Goal: Task Accomplishment & Management: Manage account settings

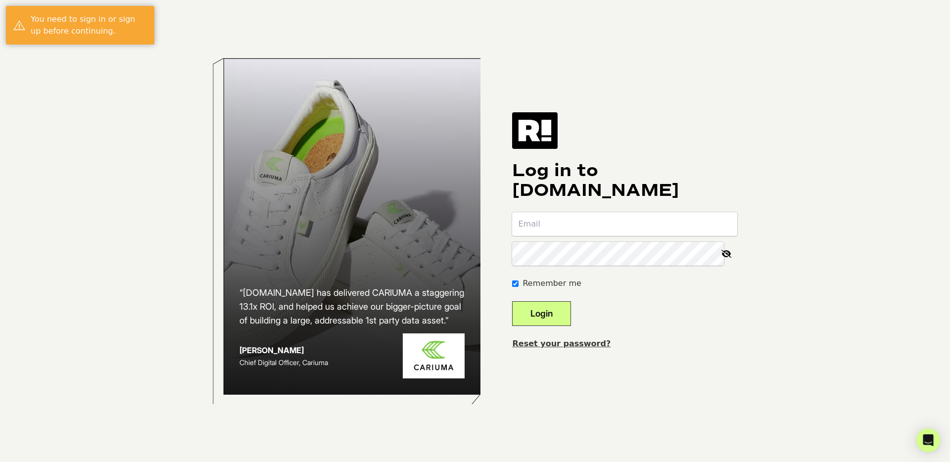
type input "amanda.long@francescas.com"
click at [547, 328] on div "Log in to Retention.com amanda.long@francescas.com Remember me Login Reset your…" at bounding box center [624, 230] width 225 height 237
click at [551, 312] on button "Login" at bounding box center [541, 313] width 59 height 25
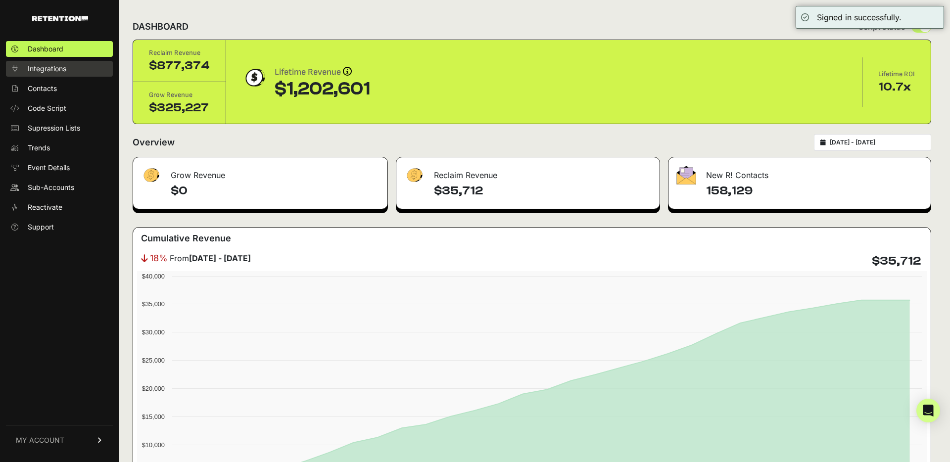
click at [62, 72] on span "Integrations" at bounding box center [47, 69] width 39 height 10
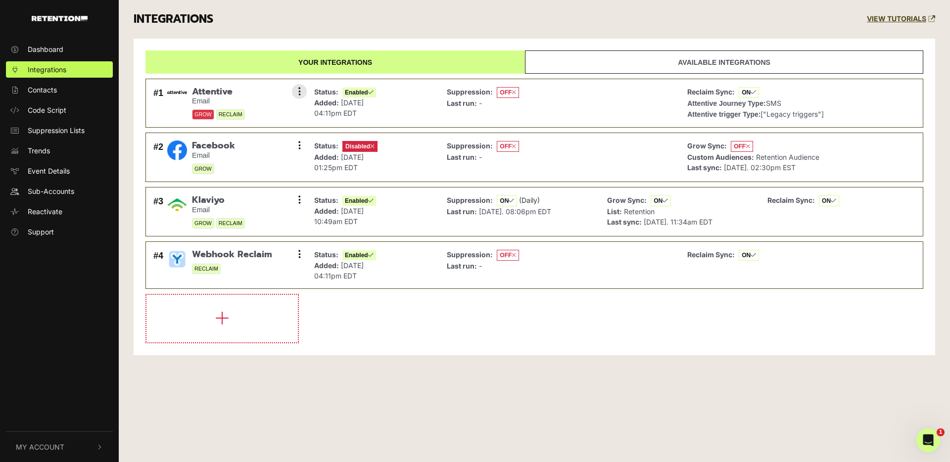
click at [231, 114] on span "RECLAIM" at bounding box center [230, 114] width 29 height 10
click at [206, 116] on span "GROW" at bounding box center [203, 114] width 22 height 10
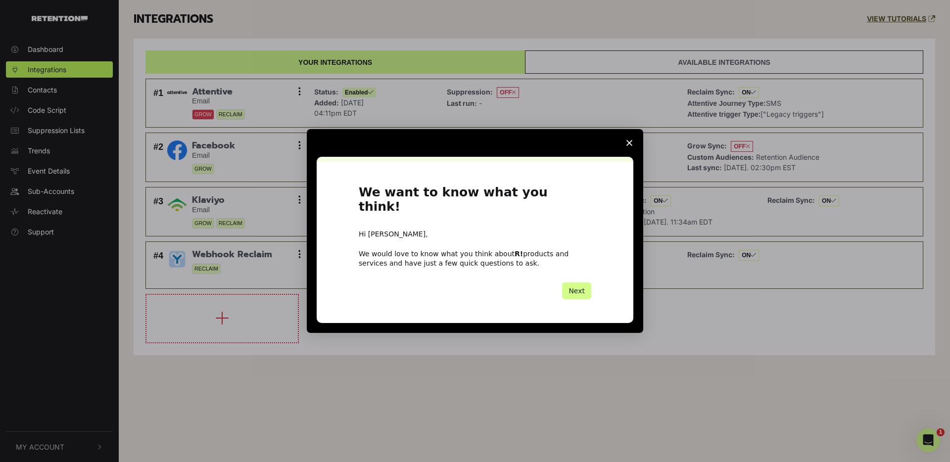
click at [630, 146] on span "Close survey" at bounding box center [629, 143] width 28 height 28
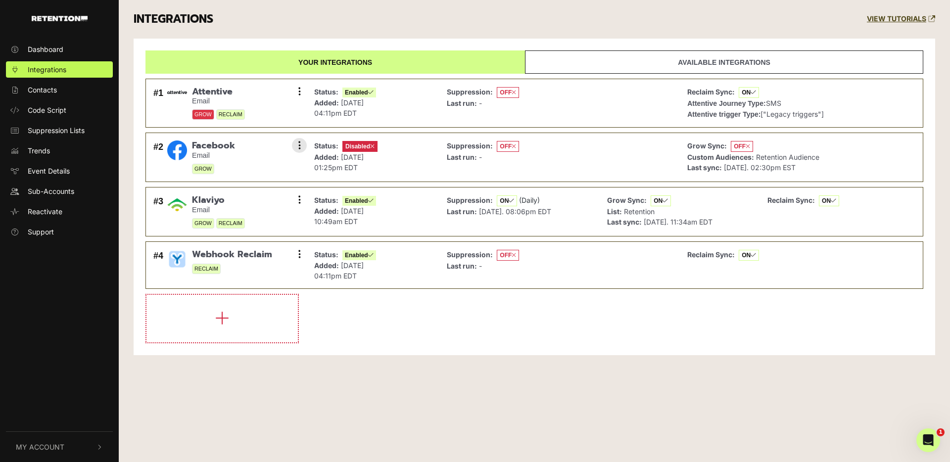
click at [369, 147] on span "Disabled" at bounding box center [359, 146] width 35 height 11
click at [296, 147] on button at bounding box center [299, 145] width 15 height 15
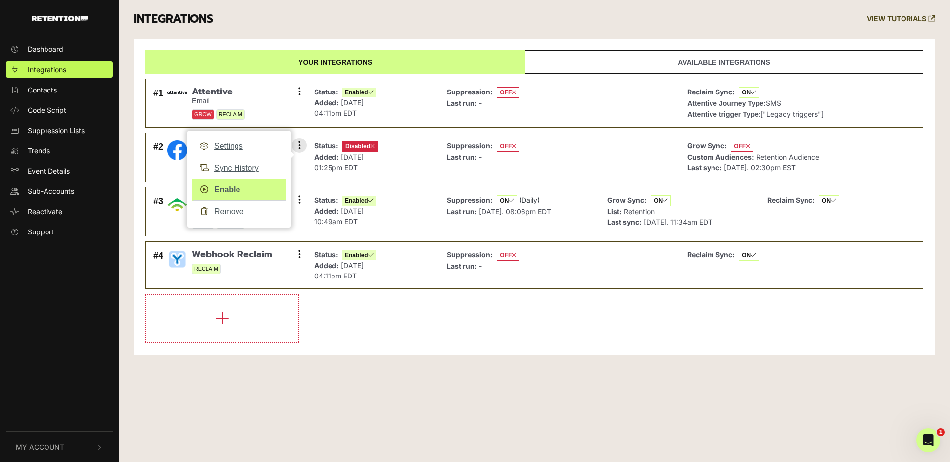
click at [235, 189] on link "Enable" at bounding box center [239, 190] width 94 height 22
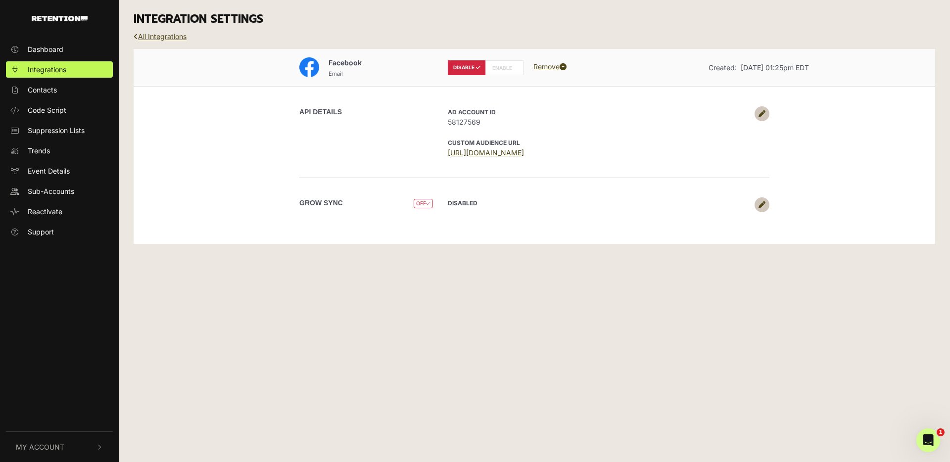
click at [503, 67] on label "ENABLE" at bounding box center [504, 67] width 38 height 15
click at [763, 204] on icon at bounding box center [761, 204] width 7 height 7
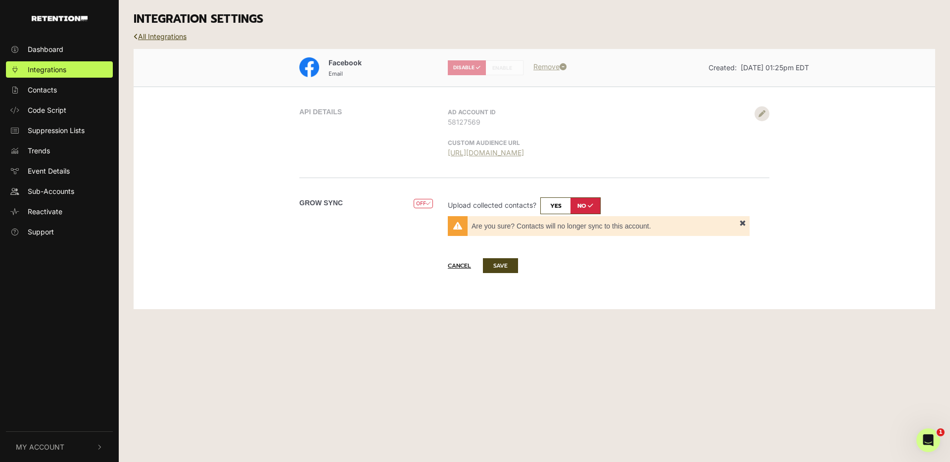
click at [563, 206] on input "checkbox" at bounding box center [570, 205] width 60 height 17
checkbox input "true"
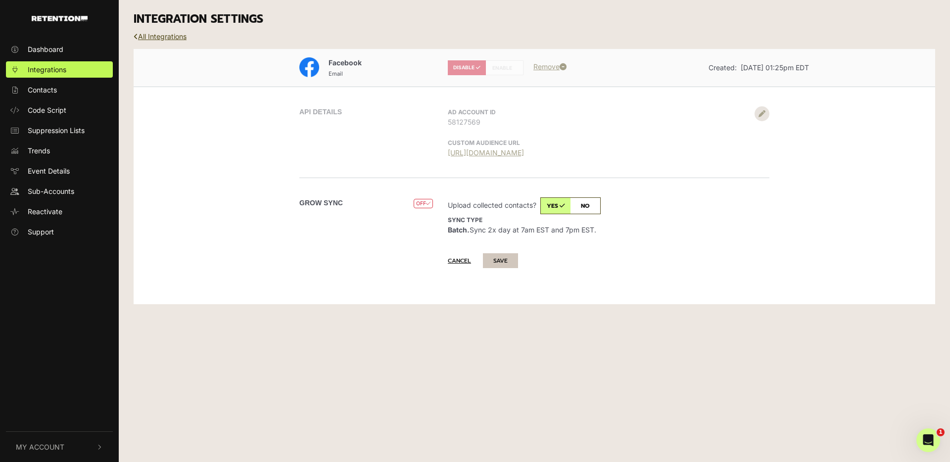
click at [510, 256] on button "SAVE" at bounding box center [500, 260] width 35 height 15
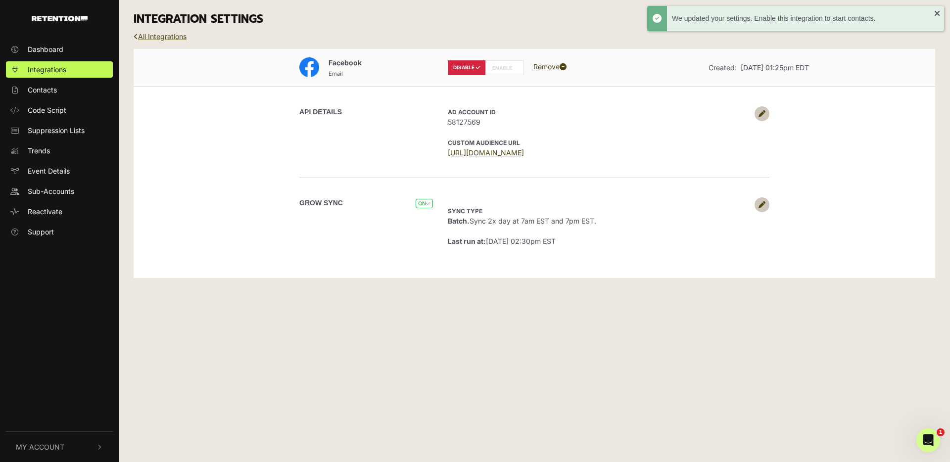
click at [498, 71] on label "ENABLE" at bounding box center [504, 67] width 38 height 15
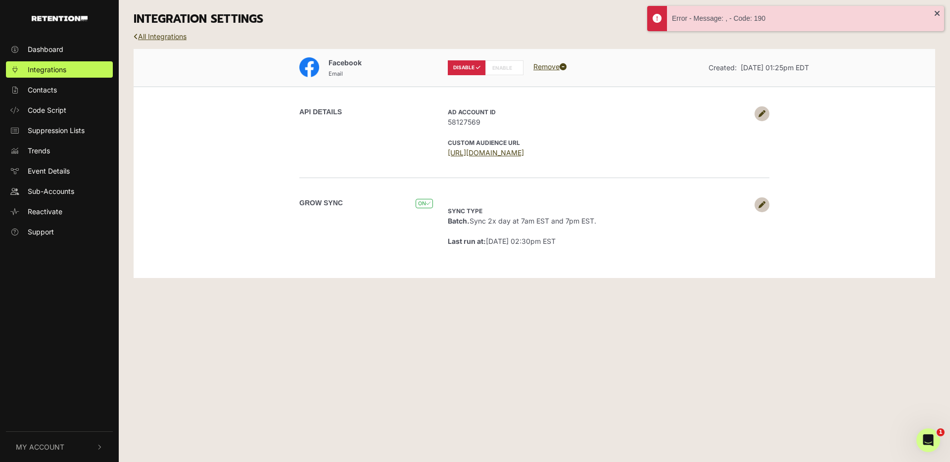
click at [512, 67] on icon at bounding box center [514, 67] width 4 height 5
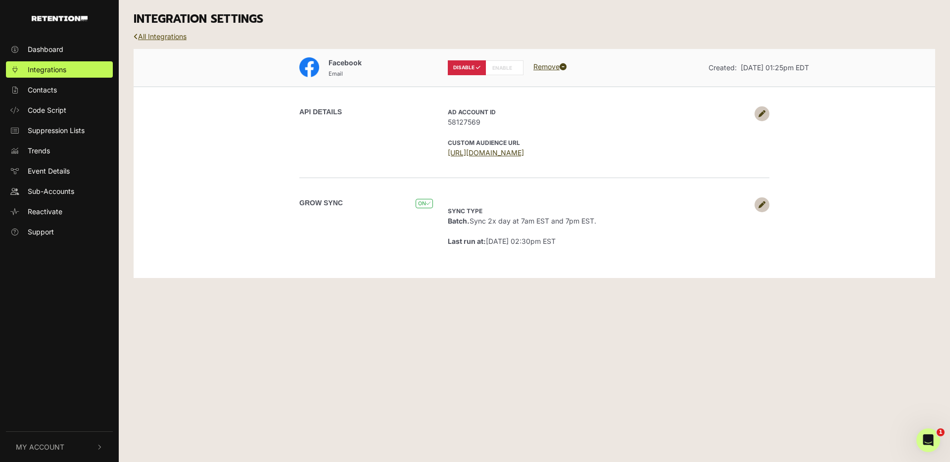
click at [146, 34] on link "All Integrations" at bounding box center [160, 36] width 53 height 8
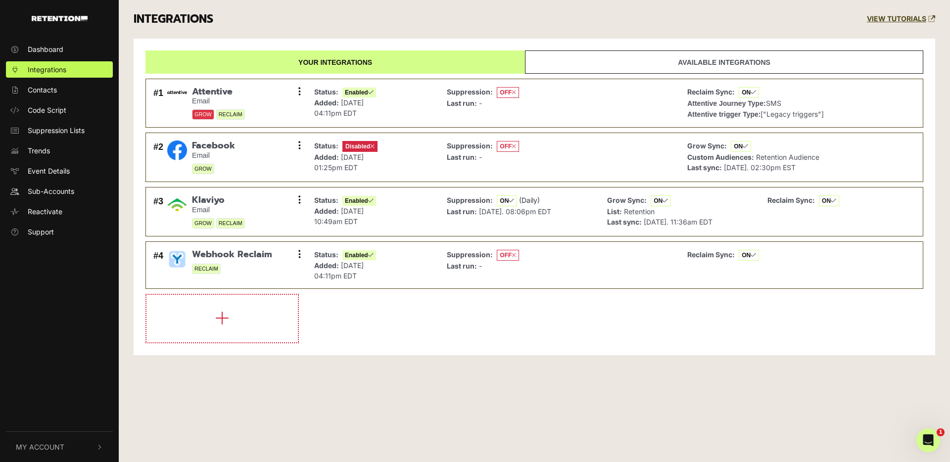
click at [737, 62] on link "Available integrations" at bounding box center [724, 61] width 398 height 23
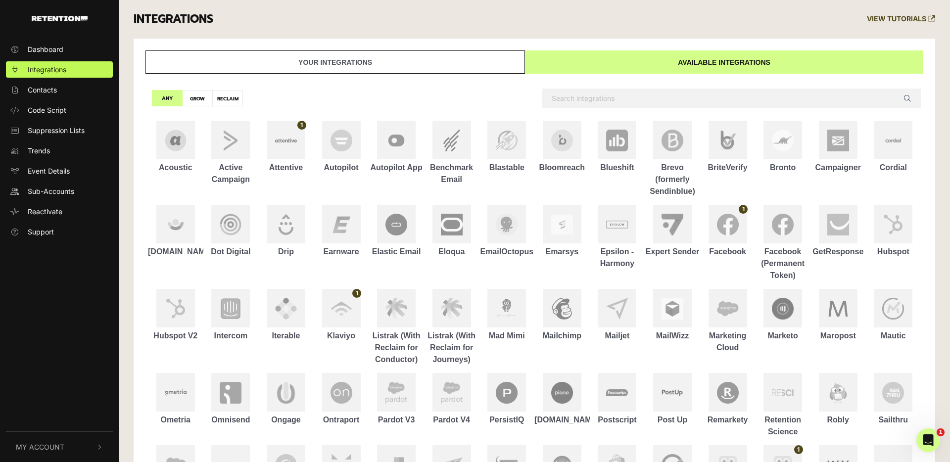
click at [470, 64] on link "Your integrations" at bounding box center [334, 61] width 379 height 23
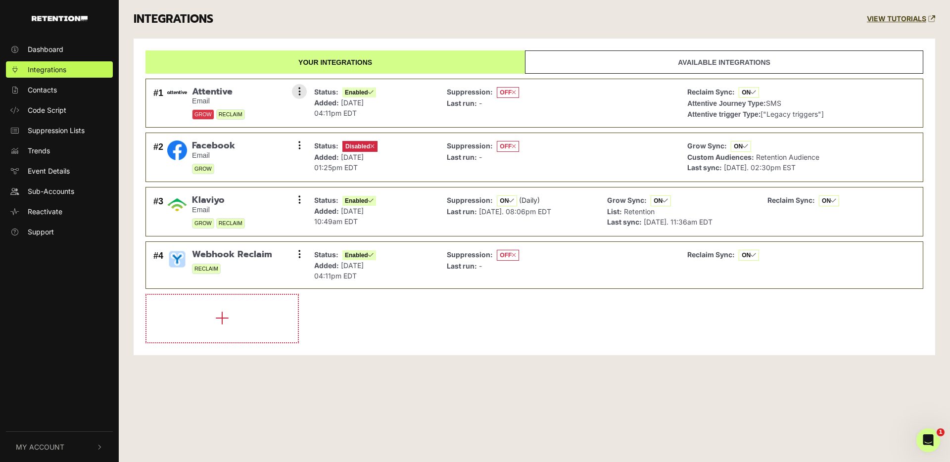
click at [200, 114] on span "GROW" at bounding box center [203, 114] width 22 height 10
click at [228, 114] on span "RECLAIM" at bounding box center [230, 114] width 29 height 10
click at [200, 117] on span "GROW" at bounding box center [203, 114] width 22 height 10
click at [229, 119] on span "RECLAIM" at bounding box center [230, 114] width 29 height 10
click at [205, 118] on span "GROW" at bounding box center [203, 114] width 22 height 10
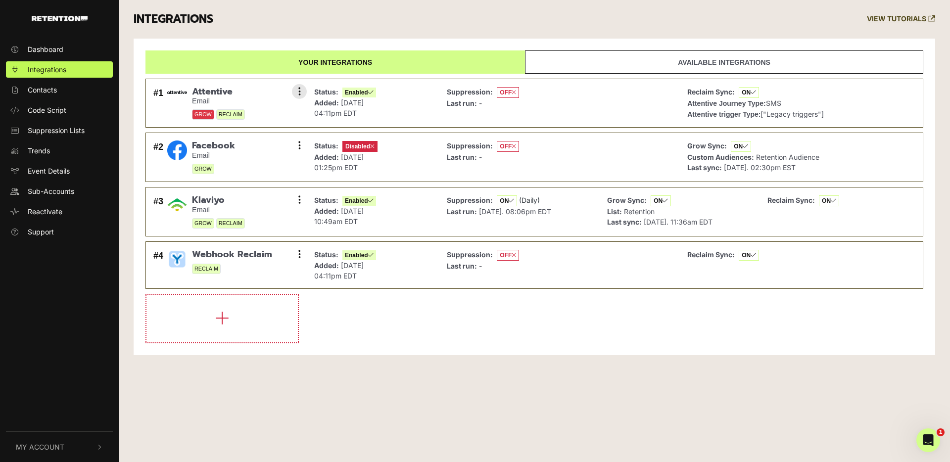
click at [205, 118] on span "GROW" at bounding box center [203, 114] width 22 height 10
click at [292, 89] on button at bounding box center [299, 91] width 15 height 15
click at [419, 118] on div "Status: Enabled Added: May 20, 2024 04:11pm EDT" at bounding box center [373, 103] width 128 height 39
click at [302, 92] on button at bounding box center [299, 91] width 15 height 15
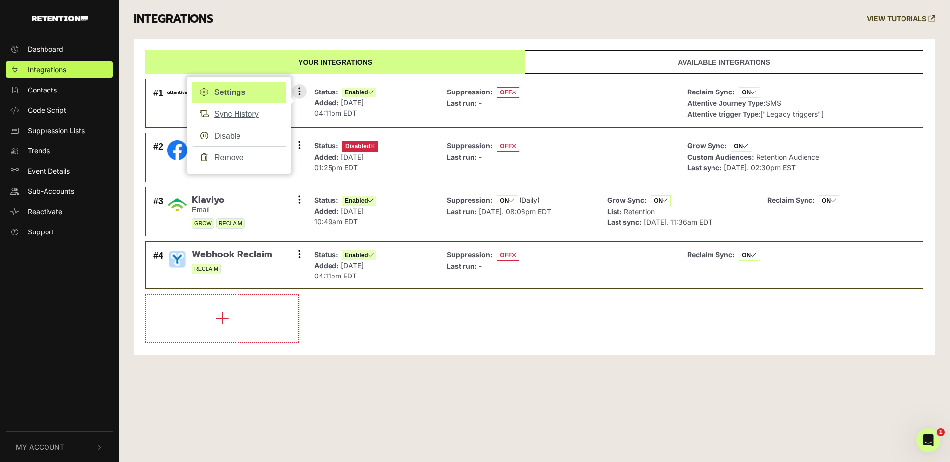
click at [237, 91] on link "Settings" at bounding box center [239, 93] width 94 height 22
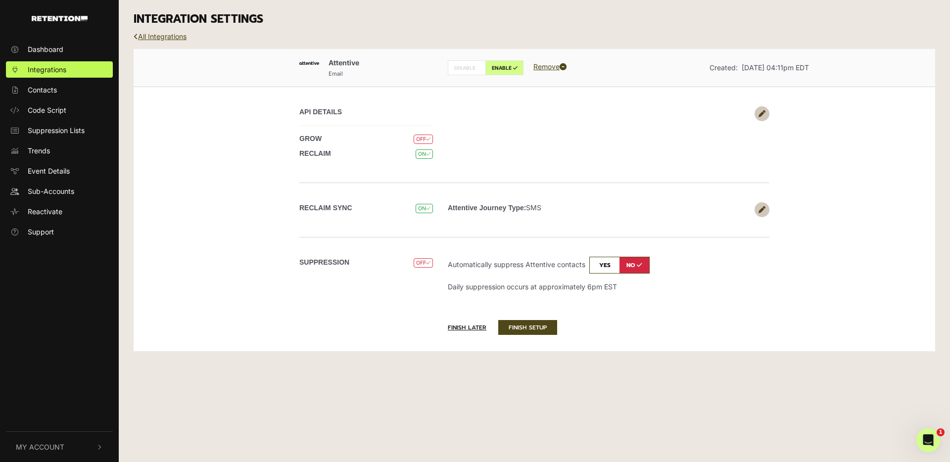
type input "amanda.long@francescas.com"
click at [609, 268] on input "checkbox" at bounding box center [619, 265] width 60 height 17
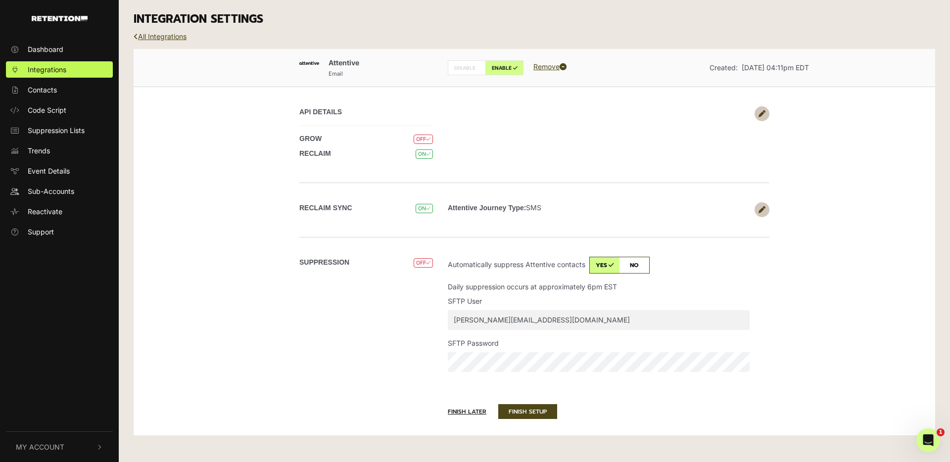
click at [633, 266] on input "checkbox" at bounding box center [619, 265] width 60 height 17
checkbox input "false"
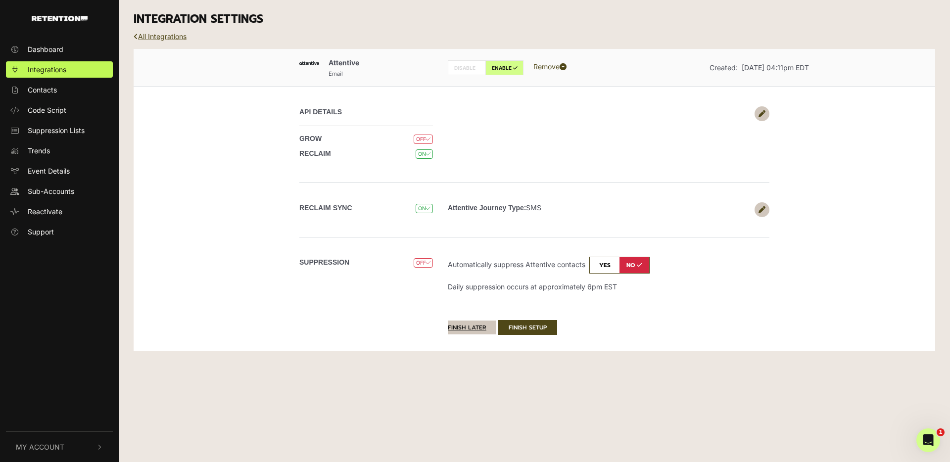
click at [477, 326] on button "Finish later" at bounding box center [472, 328] width 48 height 14
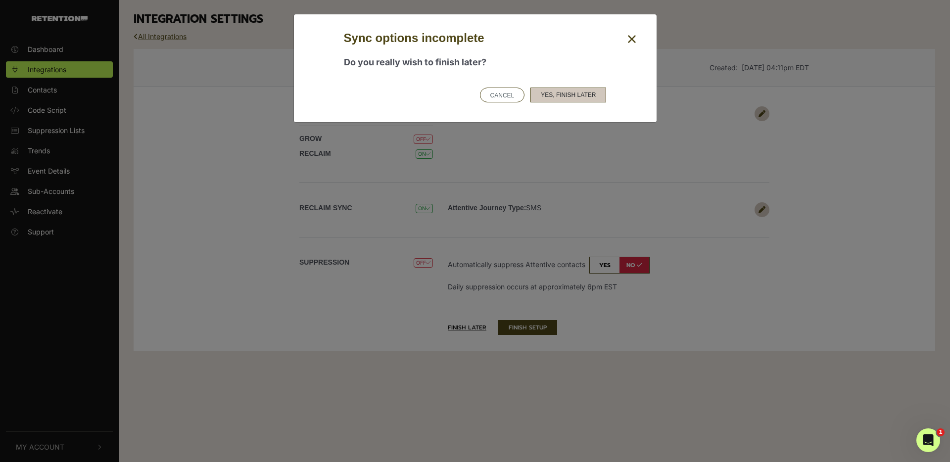
click at [570, 89] on button "Yes, finish later" at bounding box center [568, 95] width 76 height 15
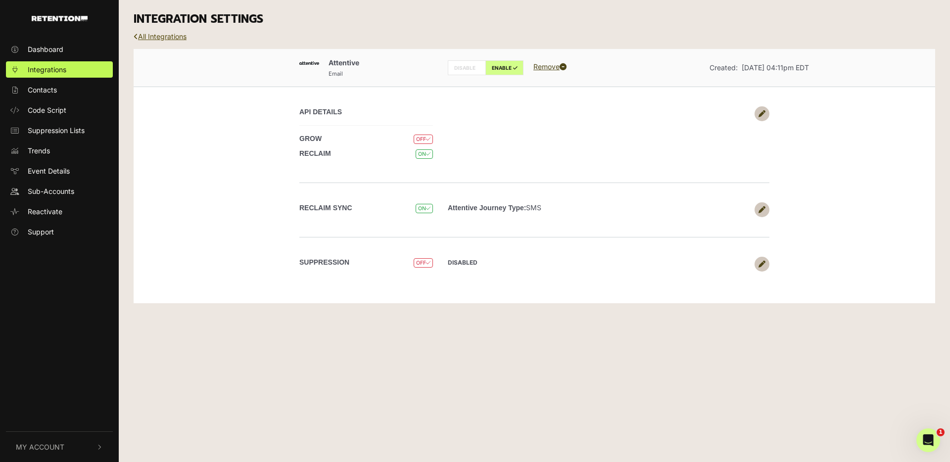
click at [183, 36] on link "All Integrations" at bounding box center [160, 36] width 53 height 8
